Goal: Use online tool/utility: Utilize a website feature to perform a specific function

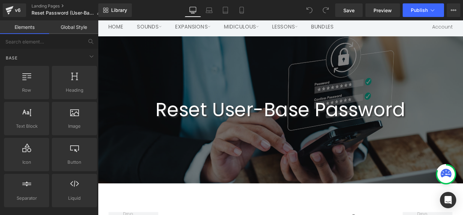
scroll to position [40, 0]
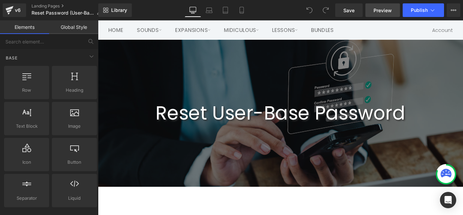
click at [391, 10] on span "Preview" at bounding box center [383, 10] width 18 height 7
click at [90, 42] on icon at bounding box center [91, 41] width 6 height 6
click at [36, 40] on input "text" at bounding box center [41, 41] width 83 height 15
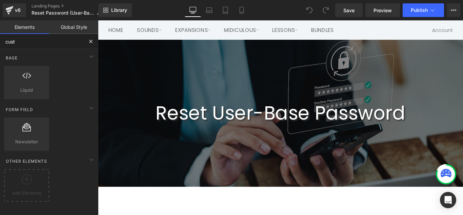
type input "cust"
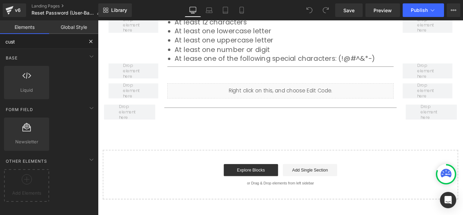
scroll to position [289, 0]
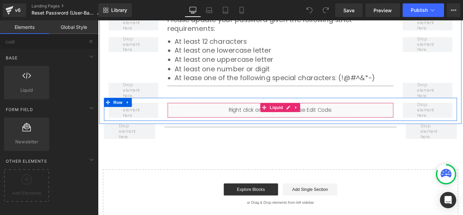
click at [374, 116] on div "Liquid" at bounding box center [303, 121] width 254 height 17
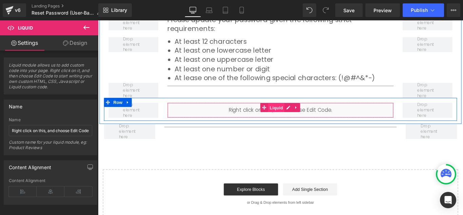
click at [292, 118] on span "Liquid" at bounding box center [298, 118] width 18 height 10
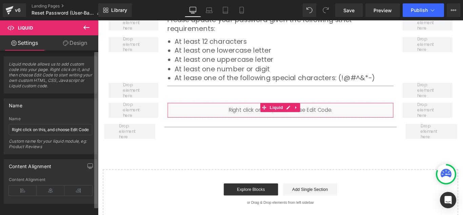
scroll to position [0, 0]
click at [91, 119] on div "Liquid module allows us to add custom code into your page. Right click on it, a…" at bounding box center [49, 134] width 98 height 167
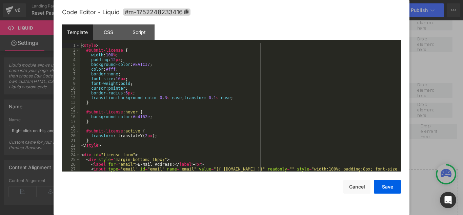
click at [233, 0] on div "Liquid You are previewing how the will restyle your page. You can not edit Elem…" at bounding box center [231, 0] width 463 height 0
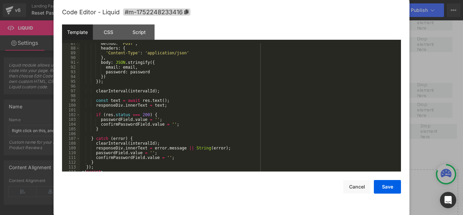
scroll to position [432, 0]
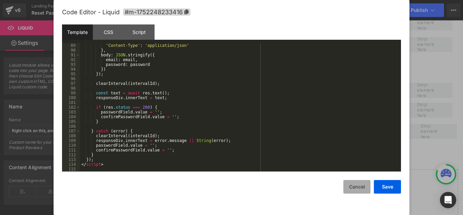
click at [358, 186] on button "Cancel" at bounding box center [356, 187] width 27 height 14
